Goal: Task Accomplishment & Management: Complete application form

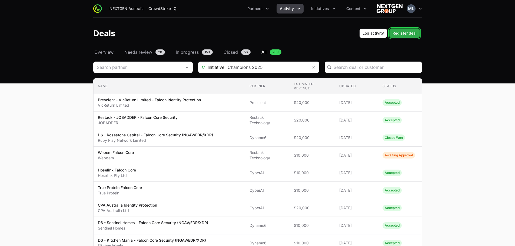
click at [342, 34] on span "Register deal" at bounding box center [405, 33] width 24 height 6
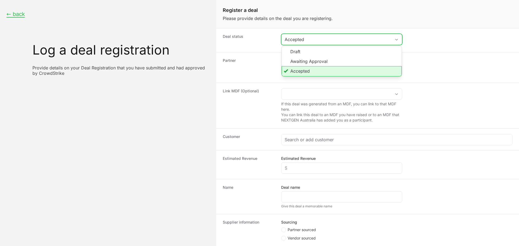
click at [342, 38] on div "Accepted" at bounding box center [338, 39] width 107 height 6
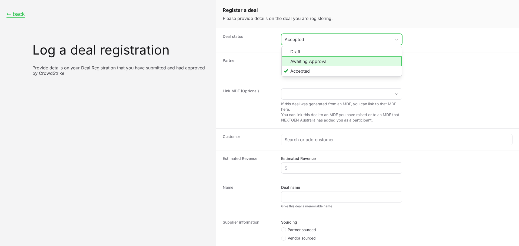
click at [319, 60] on li "Awaiting Approval" at bounding box center [342, 62] width 120 height 10
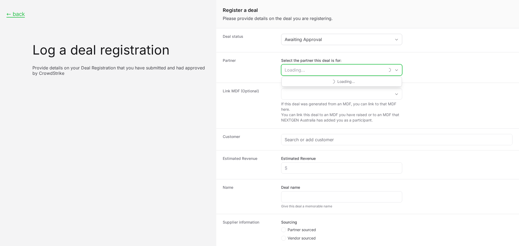
click at [308, 68] on input "Select the partner this deal is for:" at bounding box center [333, 70] width 103 height 11
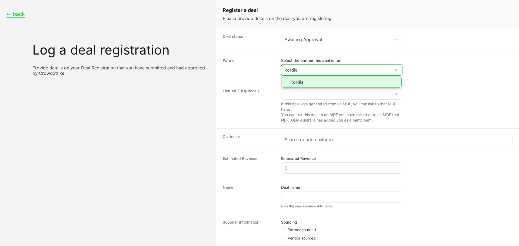
click at [291, 84] on li "Kordia" at bounding box center [342, 82] width 120 height 11
type input "Kordia"
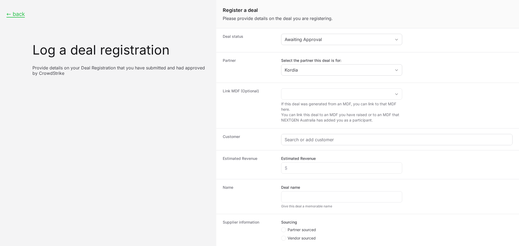
click at [310, 136] on div "Create activity form" at bounding box center [397, 139] width 231 height 11
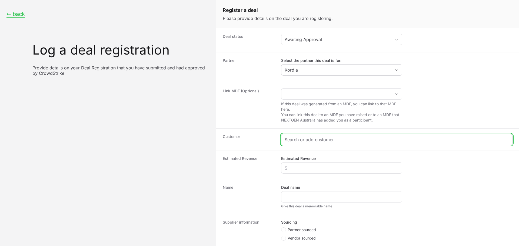
click at [314, 138] on input "Create activity form" at bounding box center [397, 140] width 224 height 6
paste input "[URL][DOMAIN_NAME]"
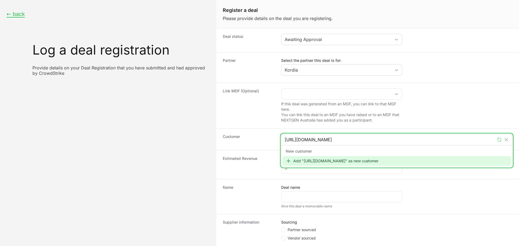
type input "[URL][DOMAIN_NAME]"
click at [322, 161] on div "Add "[URL][DOMAIN_NAME]" as new customer" at bounding box center [397, 161] width 229 height 10
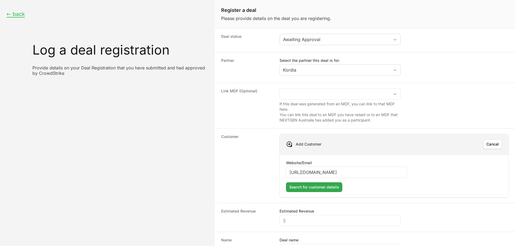
type input "[URL][DOMAIN_NAME]"
click at [311, 170] on span "Search for customer details" at bounding box center [314, 187] width 50 height 6
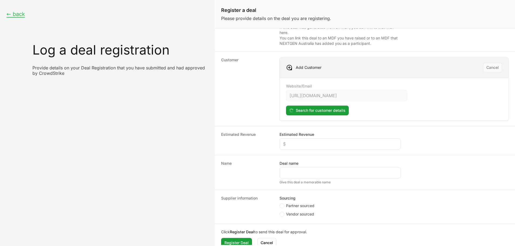
scroll to position [81, 0]
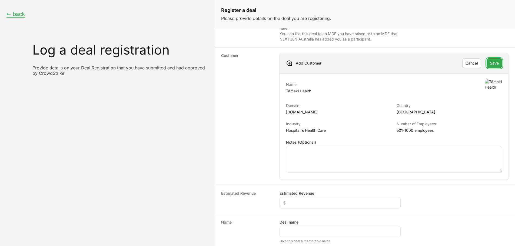
click at [342, 62] on span "Save" at bounding box center [494, 63] width 9 height 6
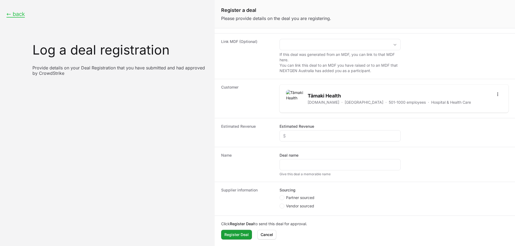
scroll to position [8, 0]
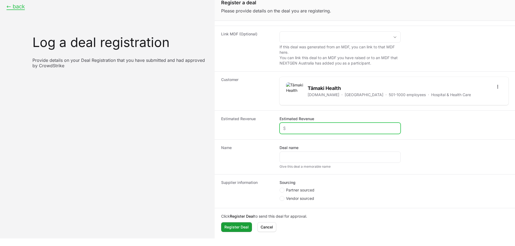
click at [320, 126] on input "Estimated Revenue" at bounding box center [340, 128] width 114 height 6
type input "$20,000"
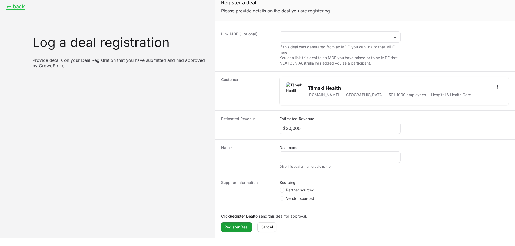
click at [310, 151] on div "Deal name" at bounding box center [340, 154] width 121 height 18
click at [310, 153] on div "Create activity form" at bounding box center [340, 157] width 121 height 11
click at [309, 155] on input "Deal name" at bounding box center [340, 157] width 114 height 6
click at [292, 170] on span "Partner sourced" at bounding box center [300, 190] width 28 height 5
click at [280, 170] on input "Partner sourced" at bounding box center [280, 237] width 1 height 1
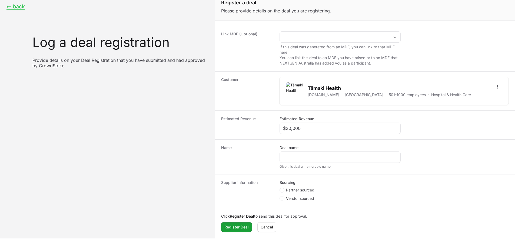
radio input "true"
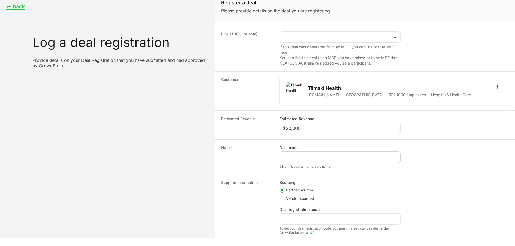
click at [307, 161] on div "Create activity form" at bounding box center [340, 157] width 121 height 11
click at [307, 156] on input "Deal name" at bounding box center [340, 157] width 114 height 6
drag, startPoint x: 341, startPoint y: 88, endPoint x: 308, endPoint y: 91, distance: 33.4
click at [308, 91] on h2 "Tāmaki Health" at bounding box center [389, 89] width 163 height 8
copy h2 "Tāmaki Health"
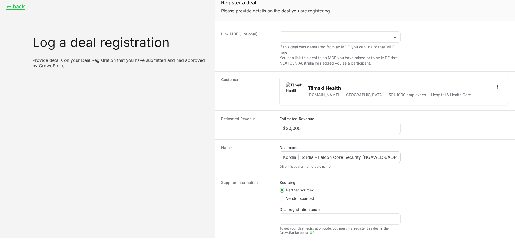
click at [305, 154] on div "Kordia | Kordia - Falcon Core Security (NGAV/EDR/XDR)" at bounding box center [340, 157] width 121 height 11
click at [305, 156] on input "Kordia | Kordia - Falcon Core Security (NGAV/EDR/XDR)" at bounding box center [340, 157] width 114 height 6
paste input "Tāmaki Health"
click at [342, 158] on input "Kordia | Tāmaki Health - Falcon Core Security (NGAV/EDR/XDR)" at bounding box center [340, 157] width 114 height 6
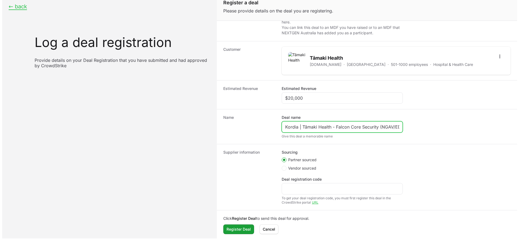
scroll to position [82, 0]
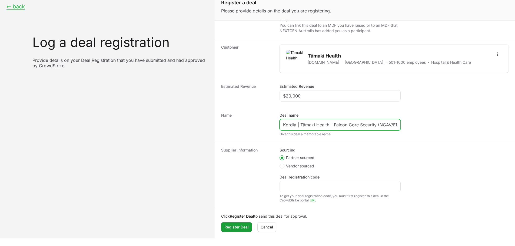
type input "Kordia | Tāmaki Health - Falcon Core Security (NGAV/EDR/XDR)"
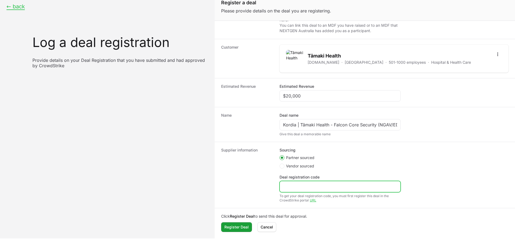
click at [302, 170] on input "Deal registration code" at bounding box center [340, 187] width 114 height 6
paste input "DR-058144dc"
type input "DR-058144dc"
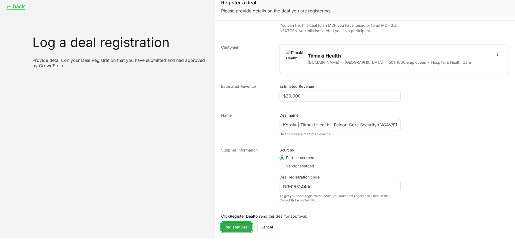
click at [239, 170] on span "Register Deal" at bounding box center [236, 227] width 24 height 6
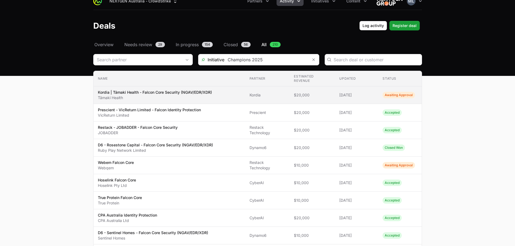
click at [342, 94] on td "Updated [DATE]" at bounding box center [356, 96] width 43 height 18
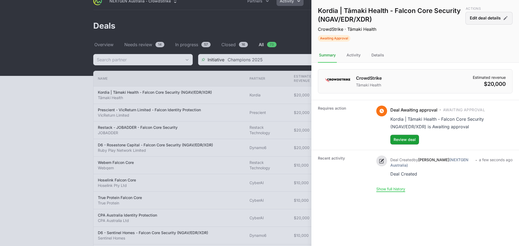
click at [342, 19] on button "Edit deal details" at bounding box center [489, 18] width 47 height 13
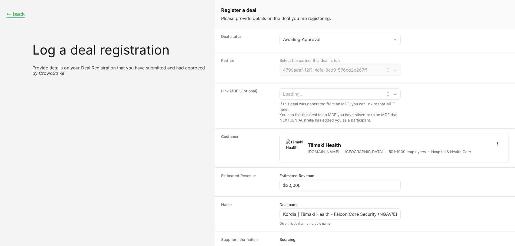
type input "Kordia"
click at [337, 44] on button "Awaiting Approval" at bounding box center [340, 39] width 121 height 11
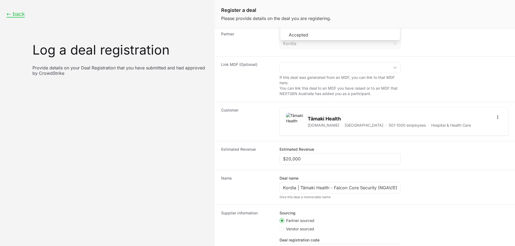
scroll to position [82, 0]
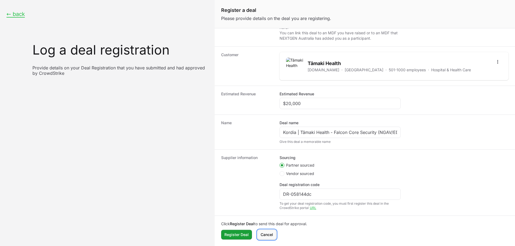
click at [266, 170] on span "Cancel" at bounding box center [267, 235] width 12 height 6
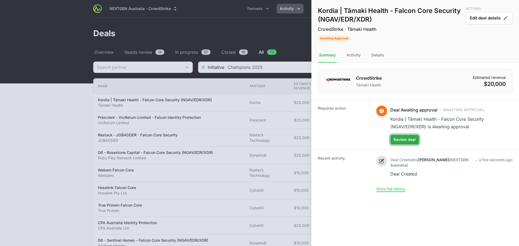
click at [342, 141] on span "Review deal" at bounding box center [405, 140] width 22 height 6
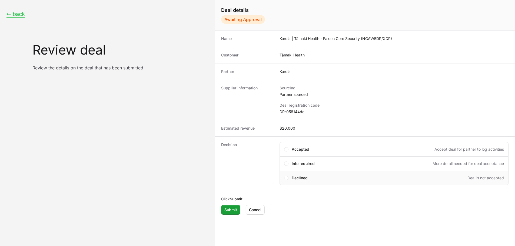
click at [289, 170] on div "Declined Deal is not accepted" at bounding box center [394, 178] width 229 height 15
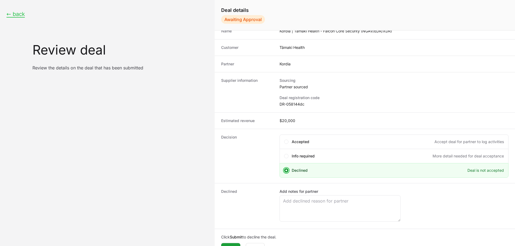
scroll to position [19, 0]
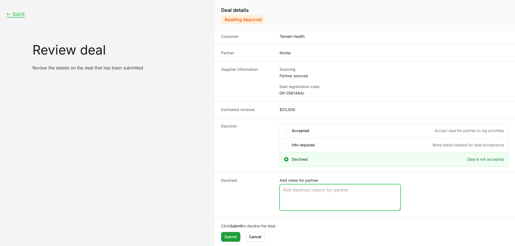
click at [320, 170] on textarea "Add notes for partner" at bounding box center [340, 198] width 121 height 26
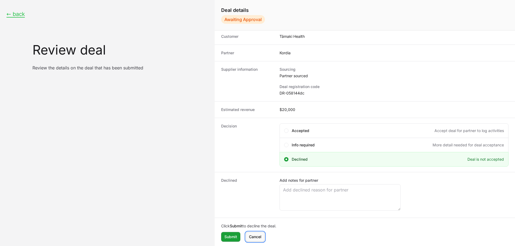
click at [254, 170] on span "Cancel" at bounding box center [255, 237] width 12 height 6
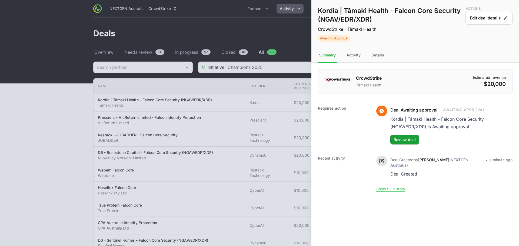
click at [223, 29] on div at bounding box center [259, 123] width 519 height 246
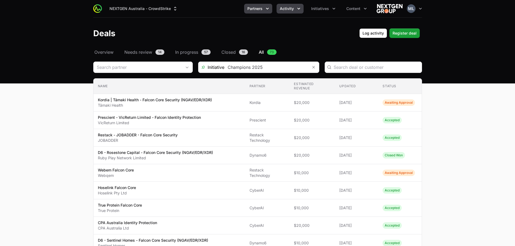
click at [266, 10] on icon "Partners menu" at bounding box center [267, 8] width 5 height 5
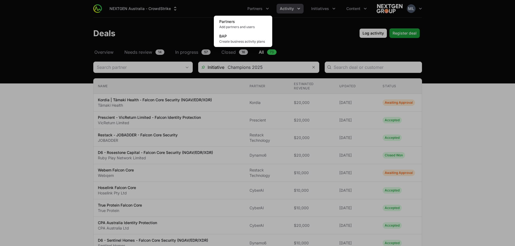
click at [300, 25] on div "Partners menu" at bounding box center [257, 123] width 515 height 246
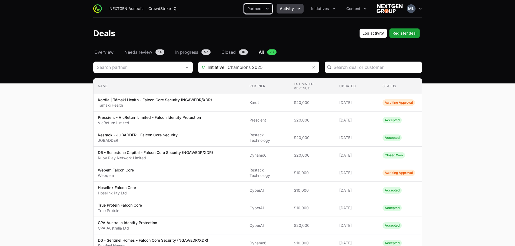
click at [300, 7] on icon "Activity menu" at bounding box center [298, 8] width 5 height 5
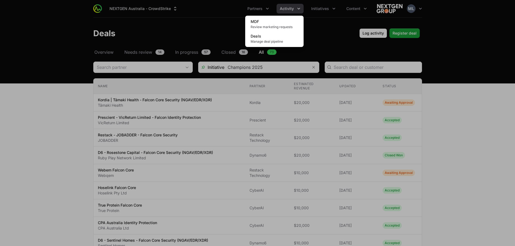
click at [327, 41] on div "Activity menu" at bounding box center [257, 123] width 515 height 246
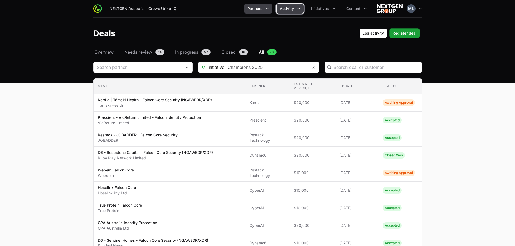
click at [268, 10] on icon "Partners menu" at bounding box center [267, 8] width 5 height 5
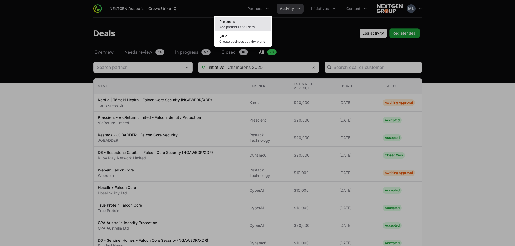
click at [238, 26] on span "Add partners and users" at bounding box center [243, 27] width 48 height 4
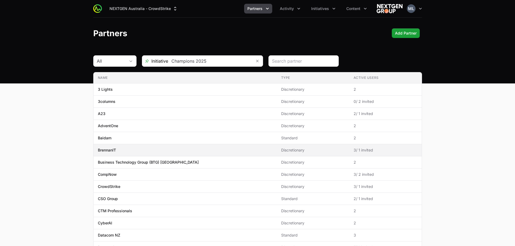
click at [163, 151] on span "BrennanIT" at bounding box center [185, 150] width 175 height 5
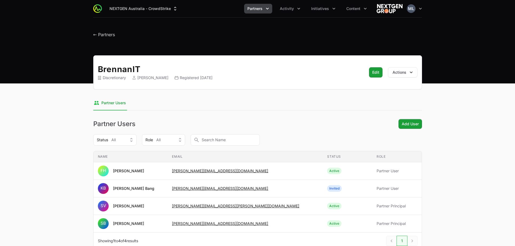
click at [108, 31] on h1 "← Partners" at bounding box center [104, 33] width 22 height 10
click at [108, 37] on span "← Partners" at bounding box center [104, 34] width 22 height 5
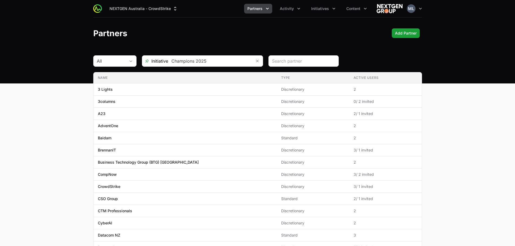
click at [342, 54] on div "NEXTGEN Australia - CrowdStrike Partners Activity Initiatives Content Open user…" at bounding box center [257, 42] width 515 height 84
click at [301, 7] on icon "Activity menu" at bounding box center [298, 8] width 5 height 5
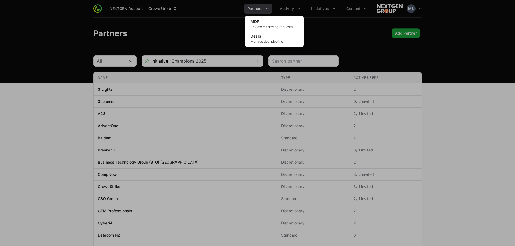
click at [342, 50] on div "Activity menu" at bounding box center [257, 123] width 515 height 246
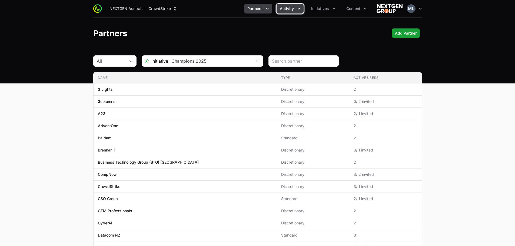
click at [285, 7] on span "Activity" at bounding box center [287, 8] width 14 height 5
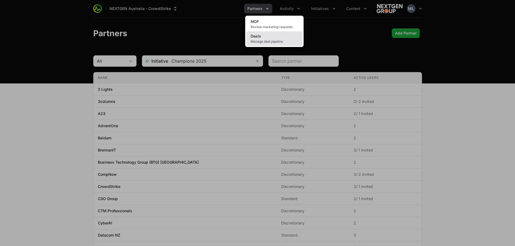
click at [255, 37] on span "Deals" at bounding box center [256, 36] width 11 height 5
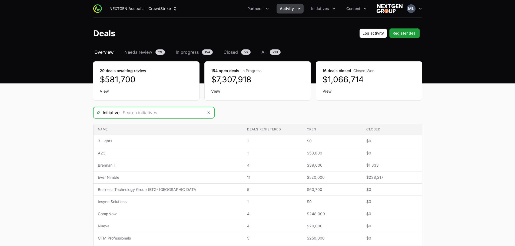
click at [191, 109] on input "Deals Filters" at bounding box center [162, 112] width 84 height 11
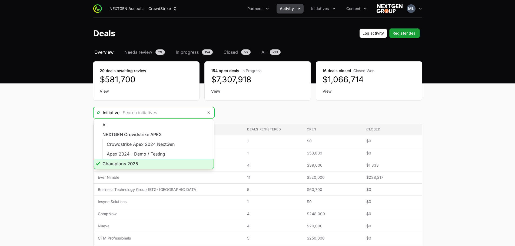
click at [121, 164] on li "Champions 2025" at bounding box center [154, 164] width 120 height 10
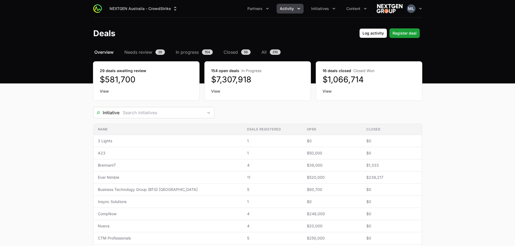
click at [342, 106] on main "Select a tab Overview Needs review In progress Closed All Overview Needs review…" at bounding box center [257, 229] width 515 height 360
click at [342, 114] on main "Select a tab Overview Needs review In progress Closed All Overview Needs review…" at bounding box center [257, 229] width 515 height 360
